Goal: Information Seeking & Learning: Learn about a topic

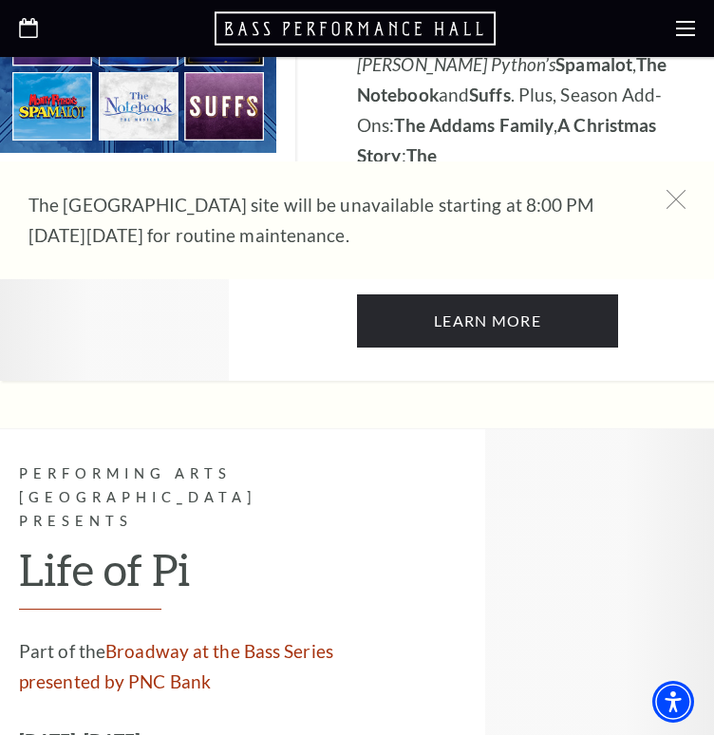
scroll to position [1353, 0]
click at [681, 31] on icon at bounding box center [685, 28] width 19 height 19
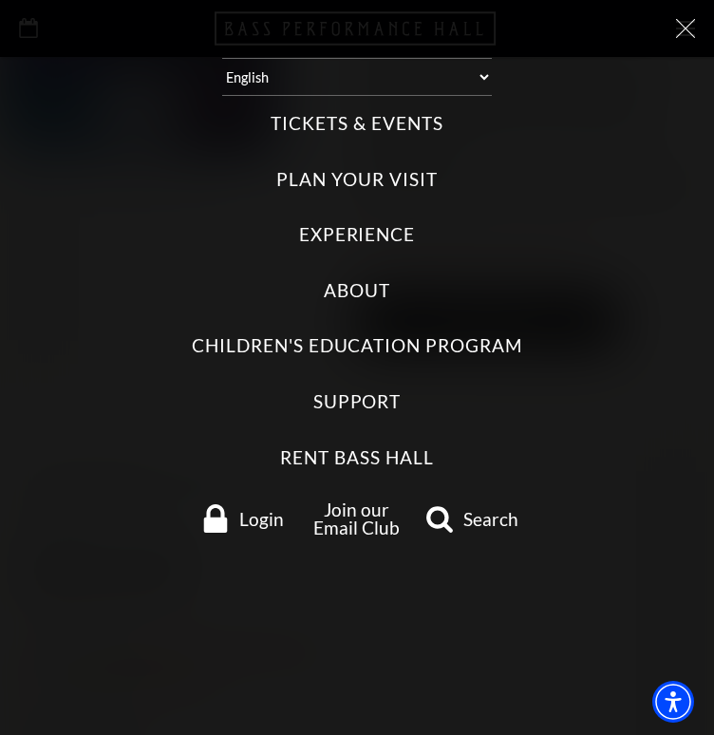
click at [339, 124] on label "Tickets & Events" at bounding box center [357, 124] width 172 height 26
click at [0, 0] on Events "Tickets & Events" at bounding box center [0, 0] width 0 height 0
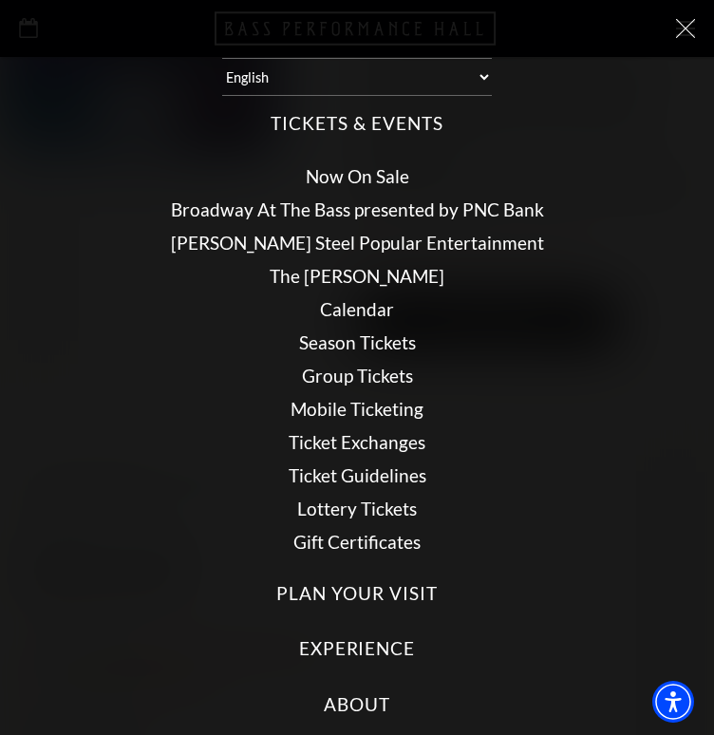
click at [357, 308] on link "Calendar" at bounding box center [357, 309] width 74 height 22
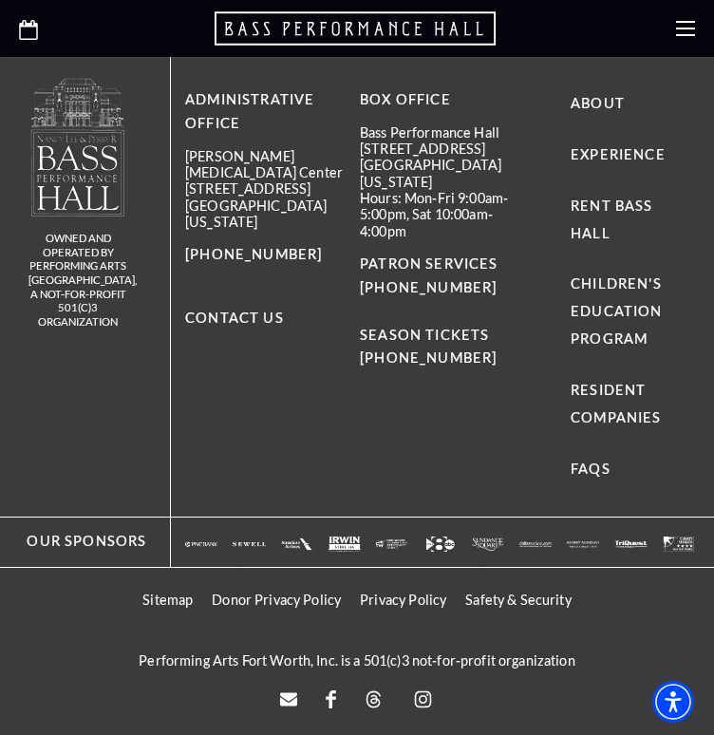
scroll to position [1148, 0]
click at [0, 0] on span "[PERSON_NAME]'s Adventures in Wonderland" at bounding box center [0, 0] width 0 height 0
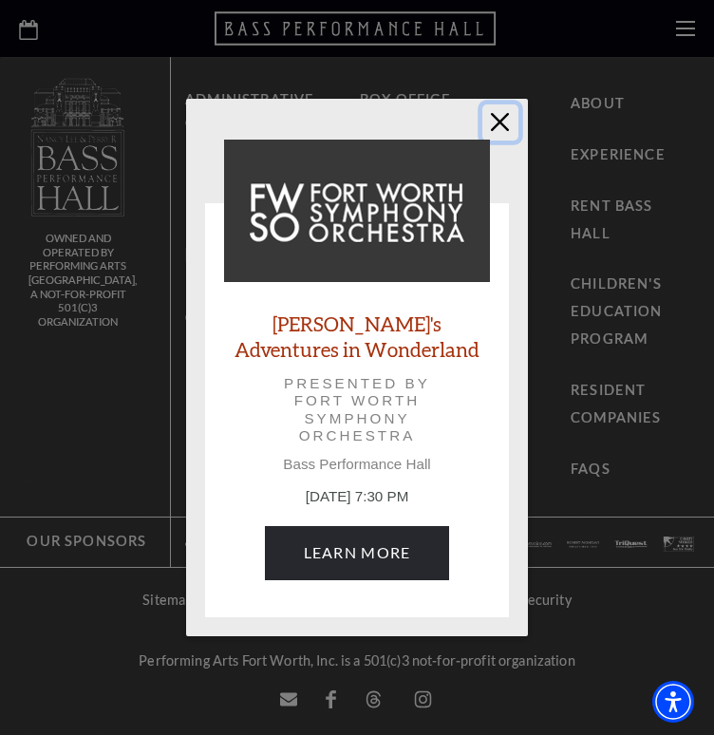
click at [494, 131] on button "Close" at bounding box center [501, 123] width 36 height 36
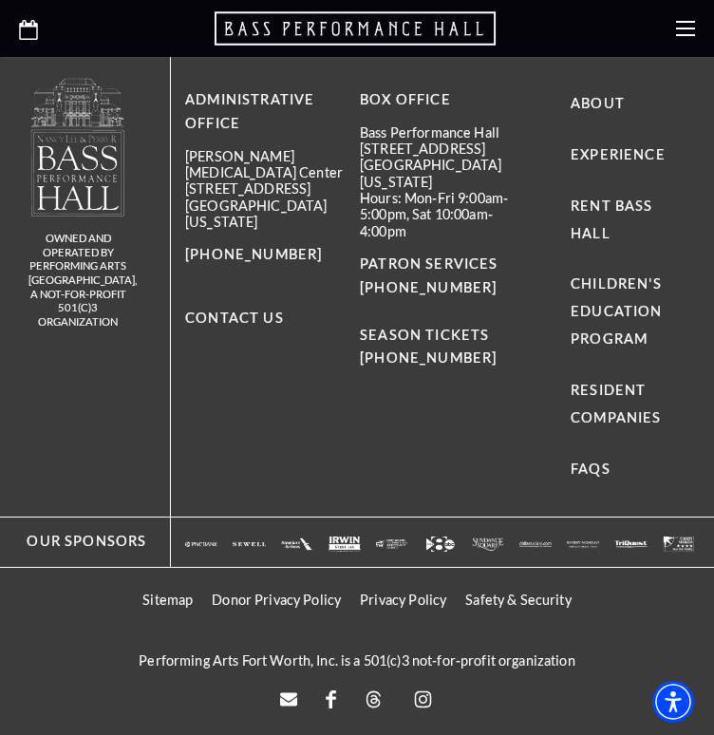
click at [0, 0] on span "Bass Performance Hall Tours" at bounding box center [0, 0] width 0 height 0
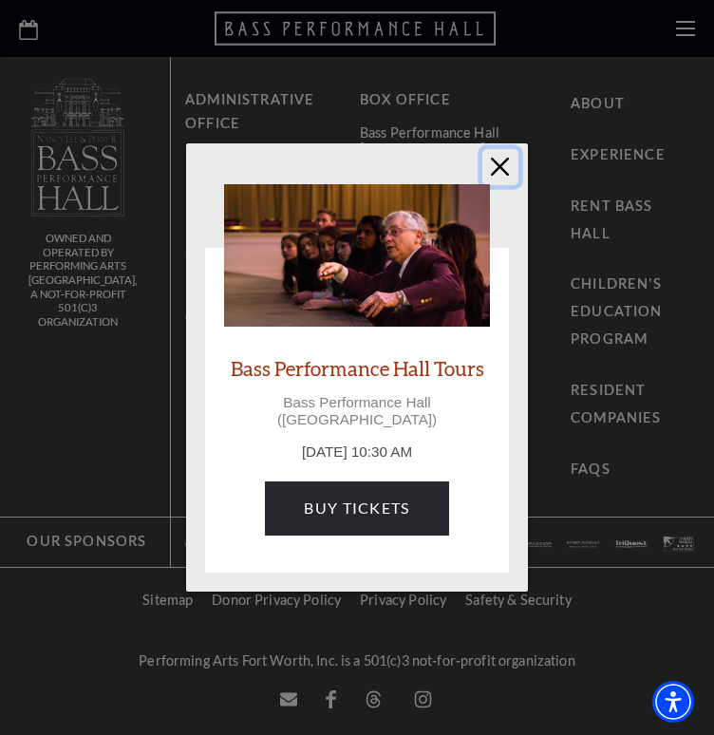
click at [494, 180] on button "Close" at bounding box center [501, 167] width 36 height 36
